Goal: Information Seeking & Learning: Understand process/instructions

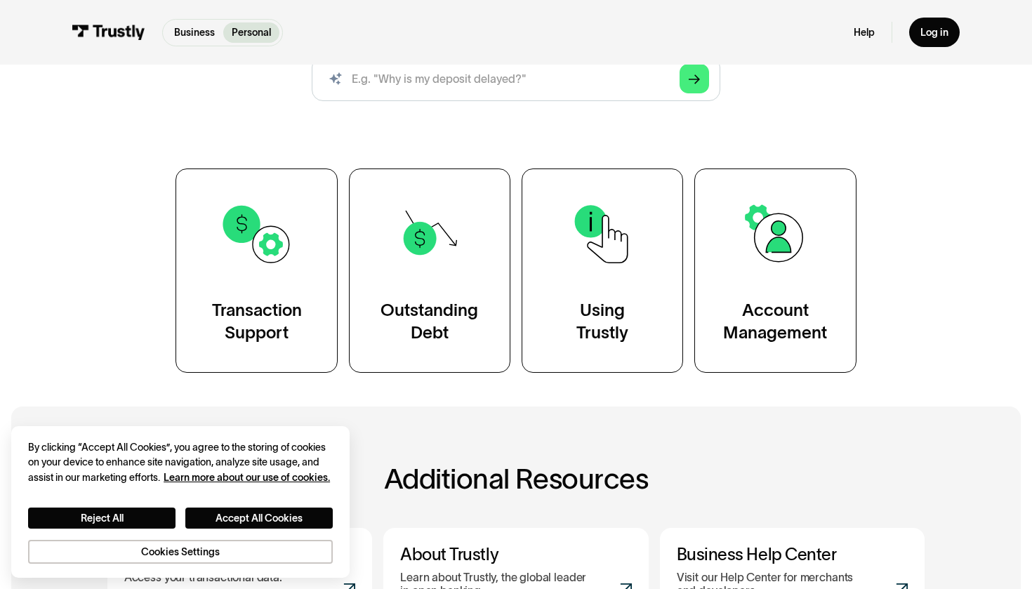
scroll to position [208, 0]
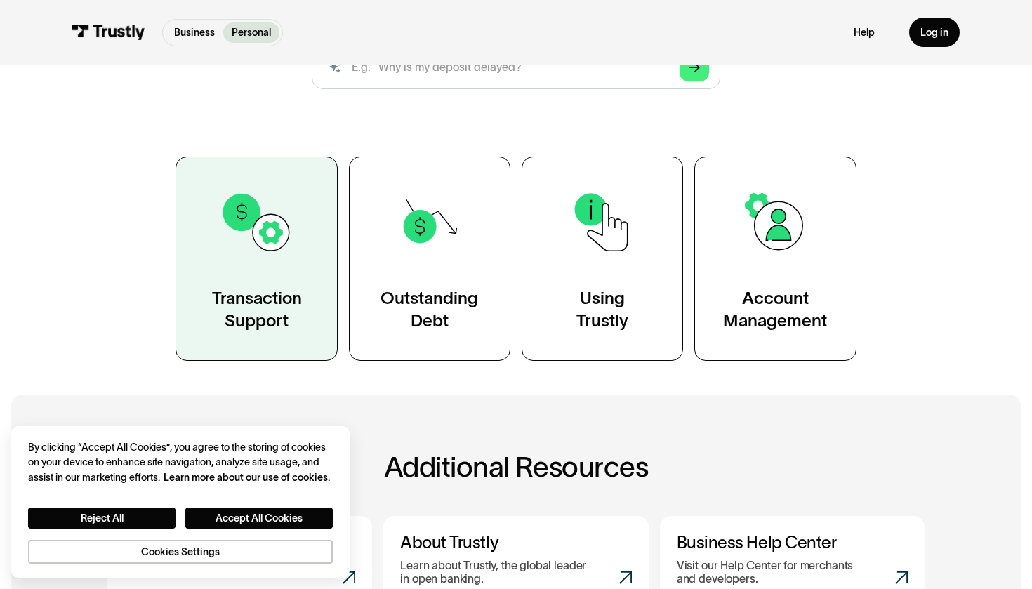
click at [264, 322] on div "Transaction Support" at bounding box center [257, 309] width 90 height 45
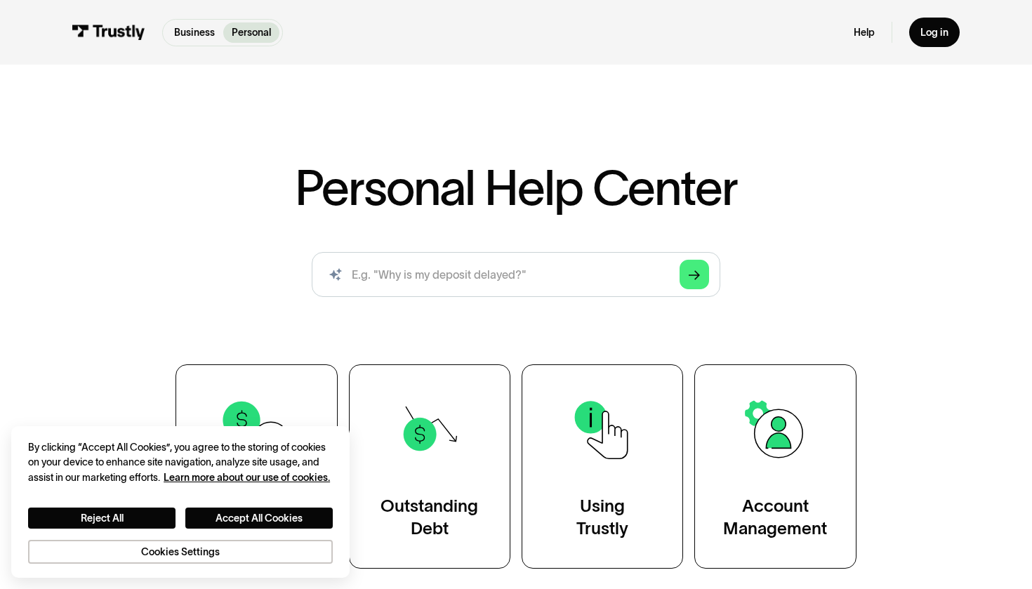
scroll to position [0, 0]
click at [937, 35] on div "Log in" at bounding box center [934, 32] width 28 height 13
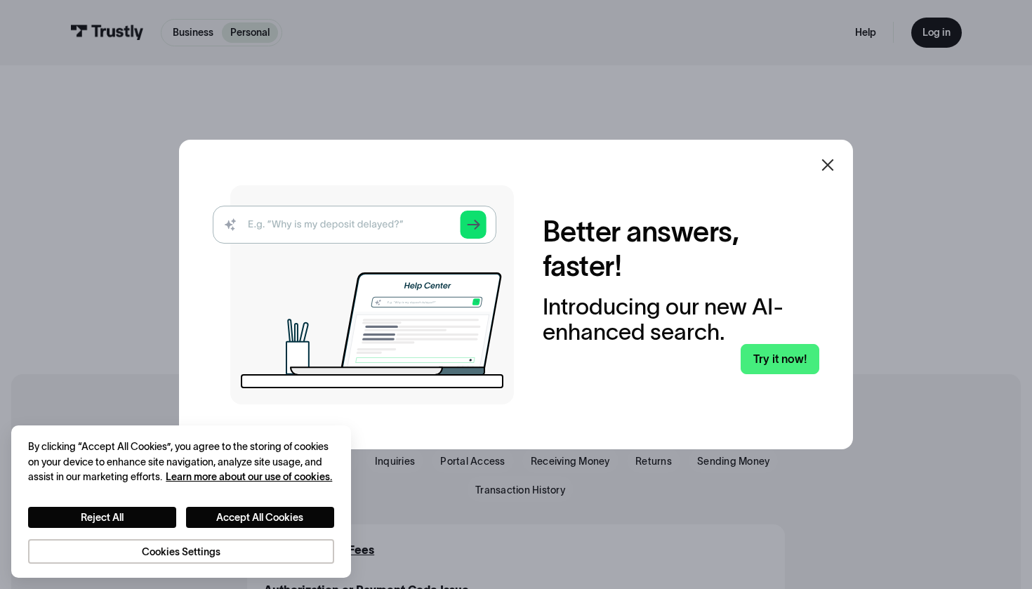
click at [374, 233] on img at bounding box center [363, 294] width 301 height 219
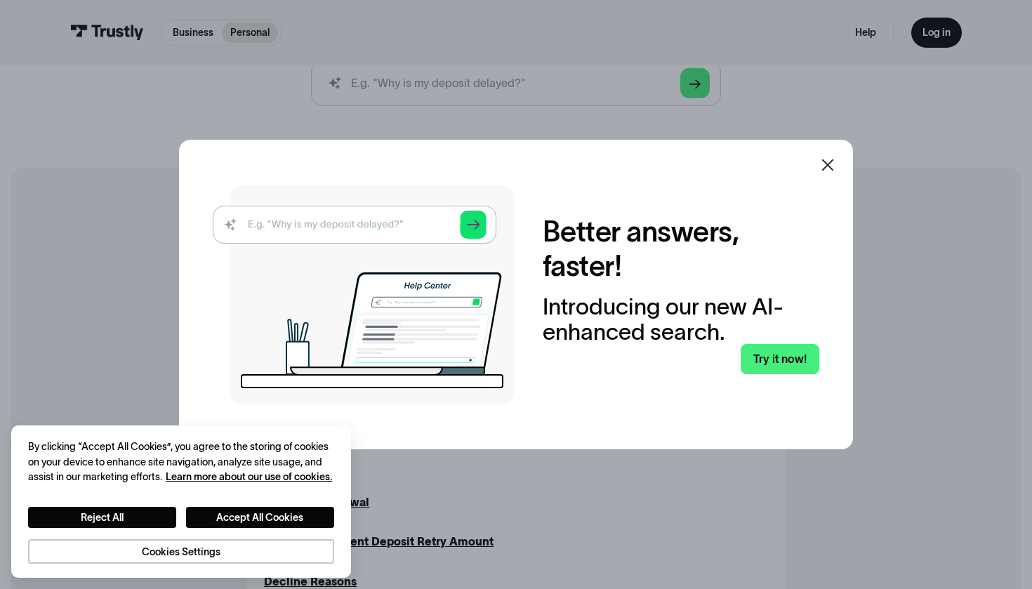
click at [827, 194] on div "Better answers, faster! Introducing our new AI-enhanced search. Try it now!" at bounding box center [516, 294] width 674 height 309
click at [826, 168] on icon at bounding box center [827, 165] width 17 height 17
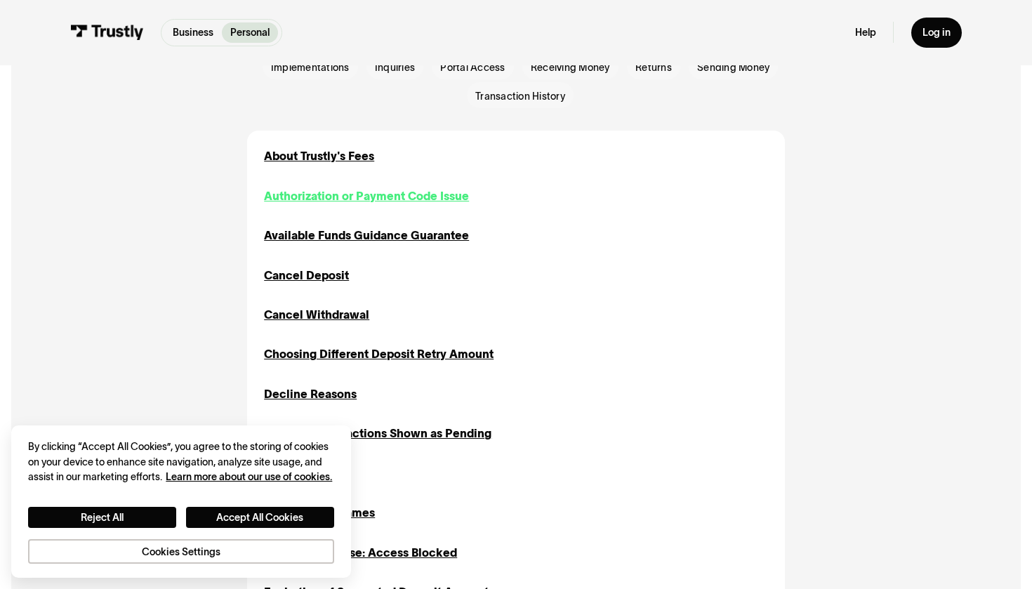
scroll to position [387, 0]
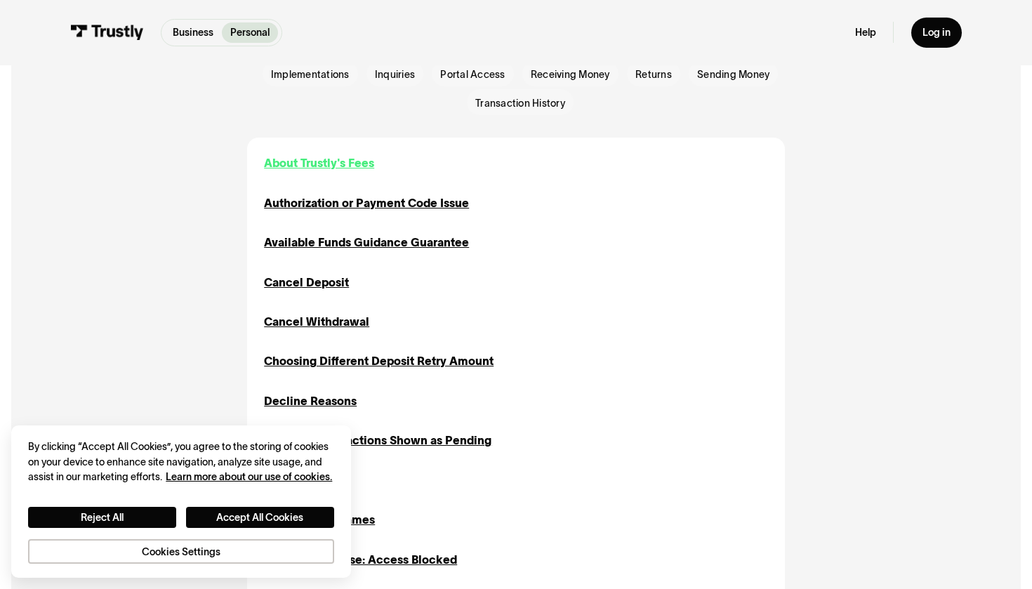
click at [340, 161] on div "About Trustly's Fees" at bounding box center [319, 162] width 110 height 17
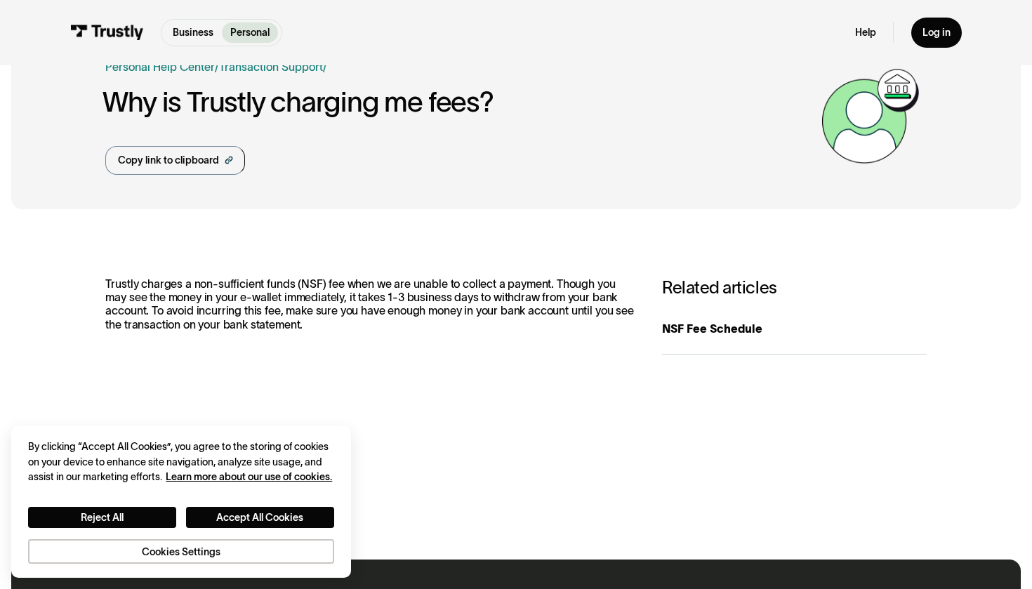
scroll to position [47, 0]
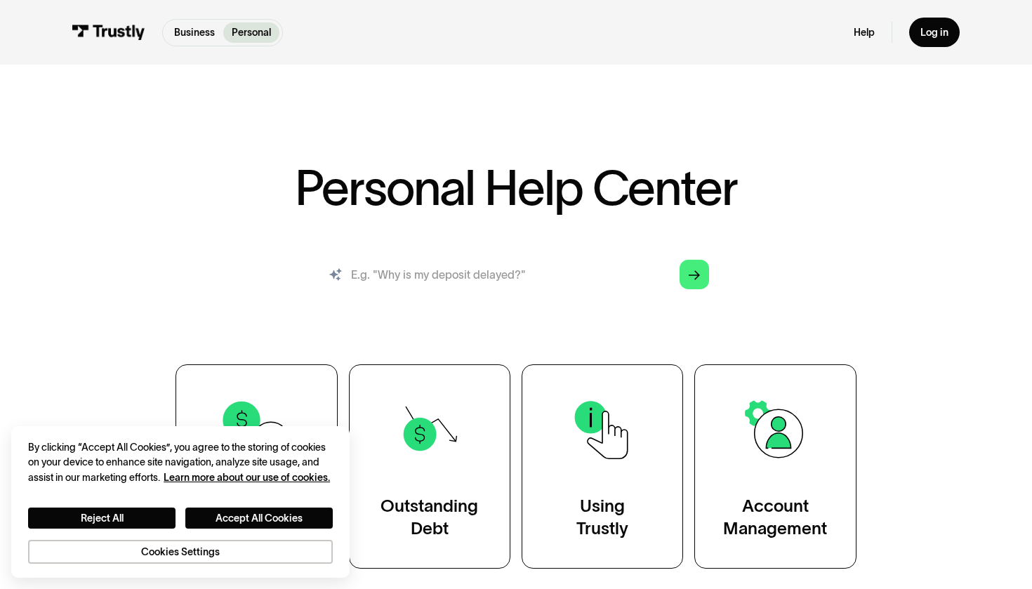
click at [540, 266] on input "search" at bounding box center [516, 274] width 408 height 45
type input "delete payment method"
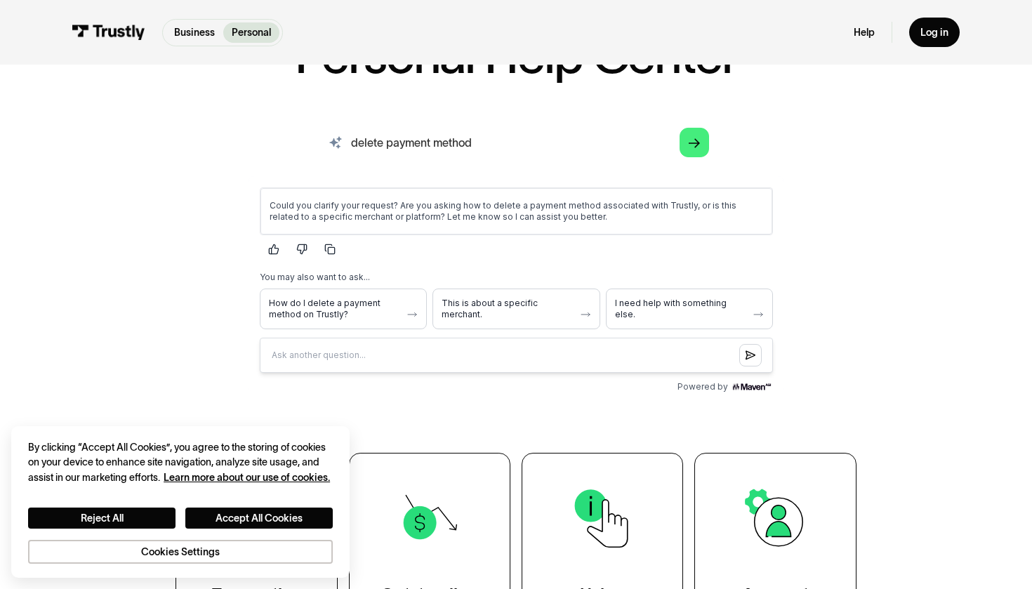
scroll to position [165, 0]
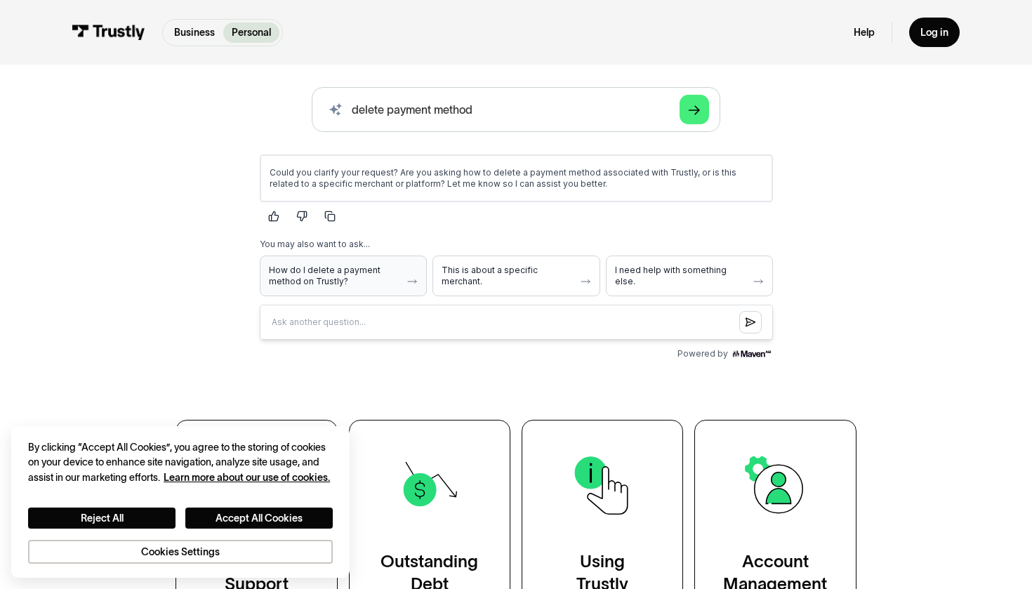
click at [367, 276] on span "How do I delete a payment method on Trustly?" at bounding box center [334, 275] width 132 height 22
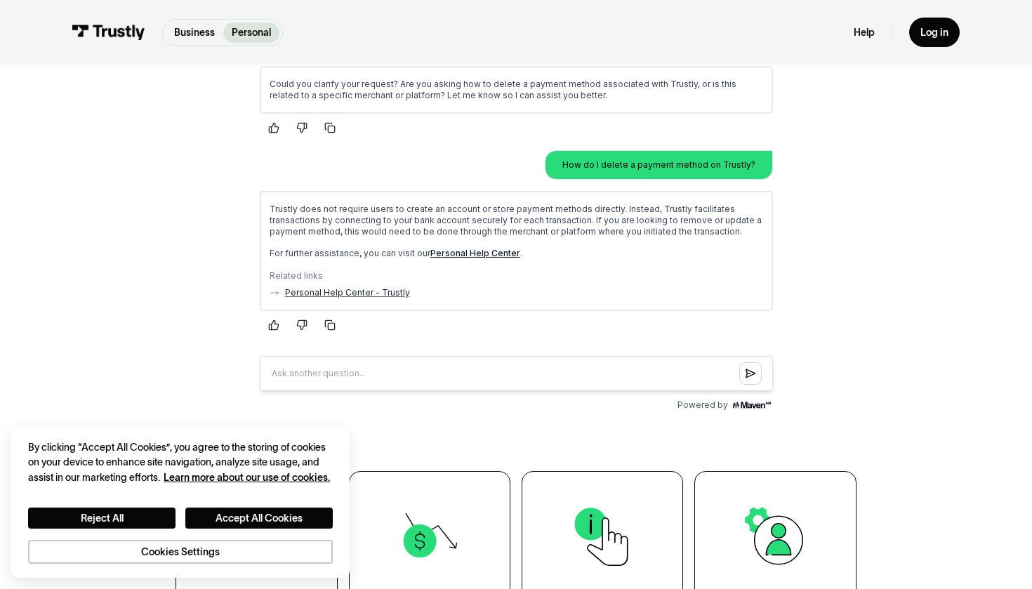
scroll to position [319, 0]
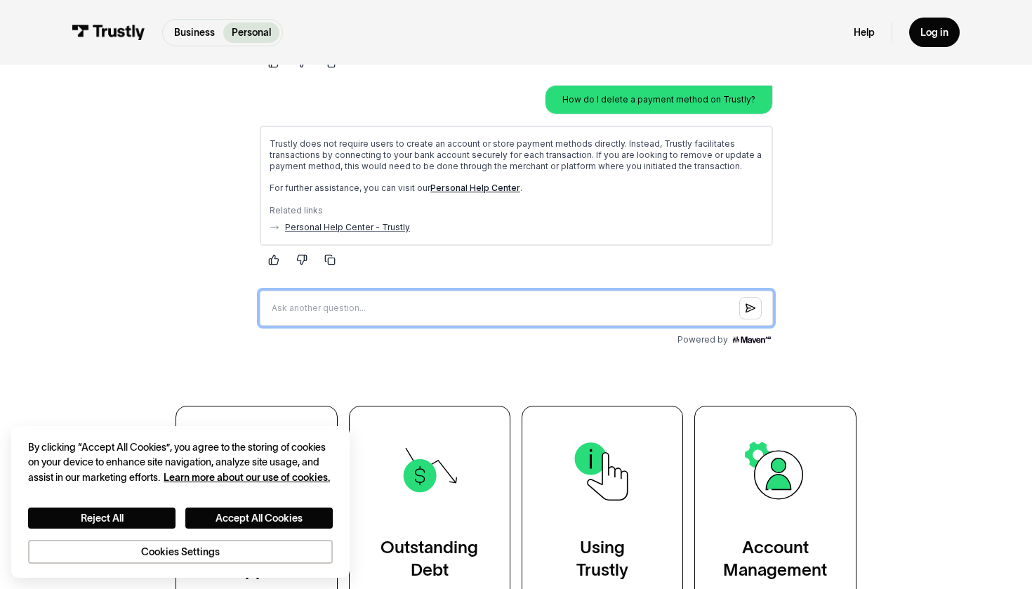
click at [462, 313] on input "Question box" at bounding box center [515, 308] width 513 height 35
type input "c"
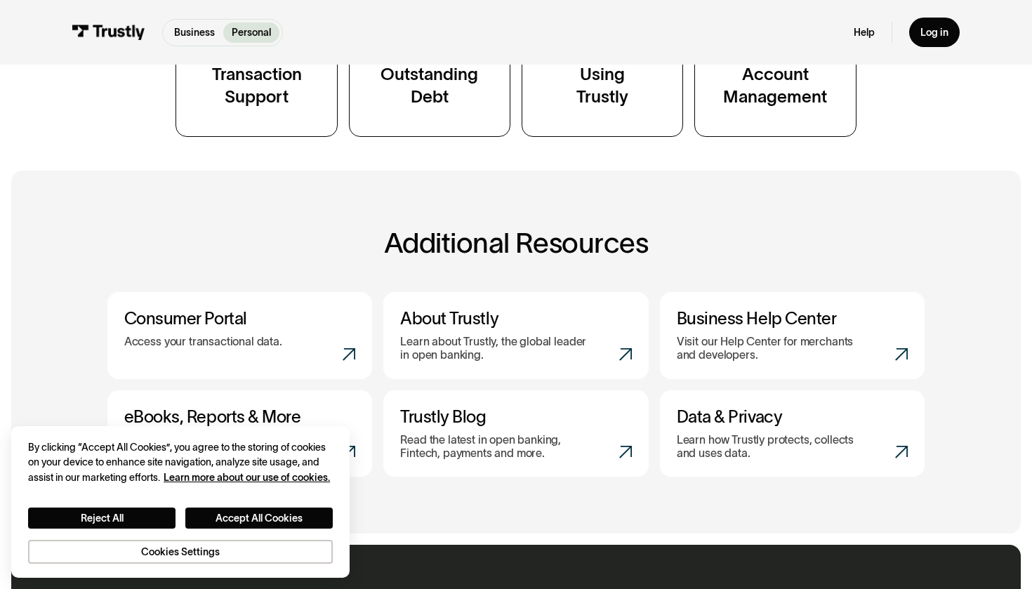
scroll to position [791, 0]
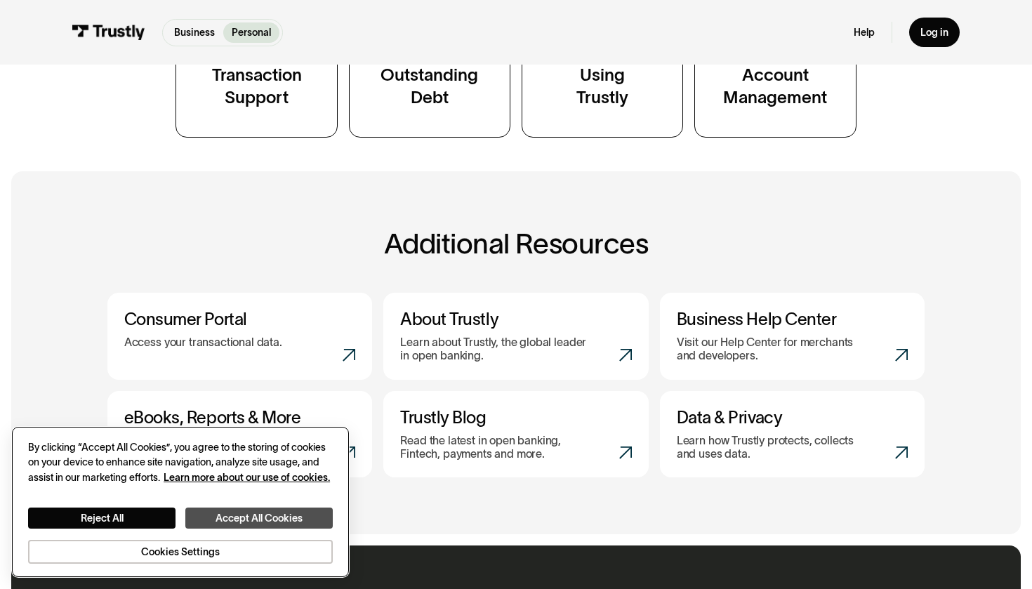
click at [230, 511] on button "Accept All Cookies" at bounding box center [258, 517] width 147 height 21
